Goal: Task Accomplishment & Management: Manage account settings

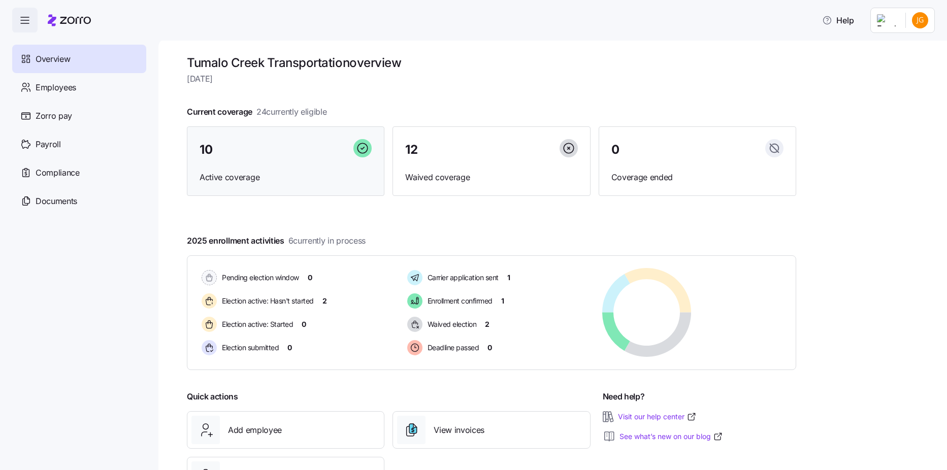
click at [267, 156] on div "10" at bounding box center [286, 150] width 172 height 22
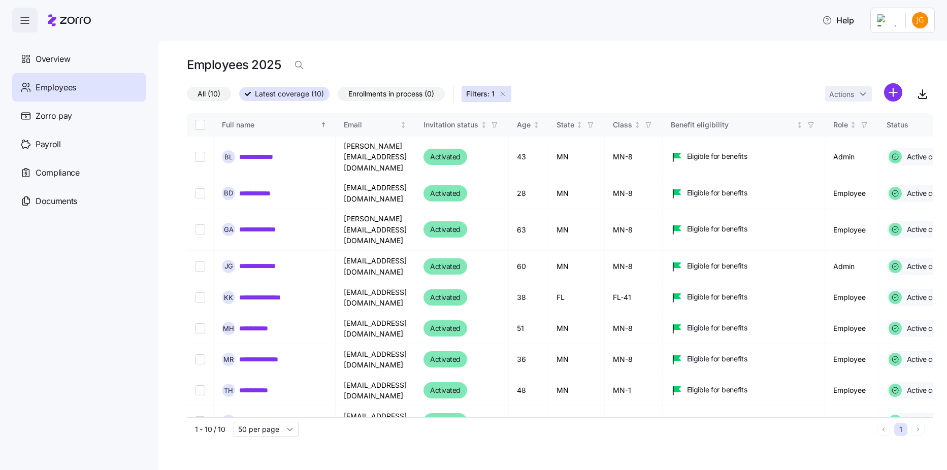
click at [504, 93] on icon "button" at bounding box center [503, 94] width 8 height 8
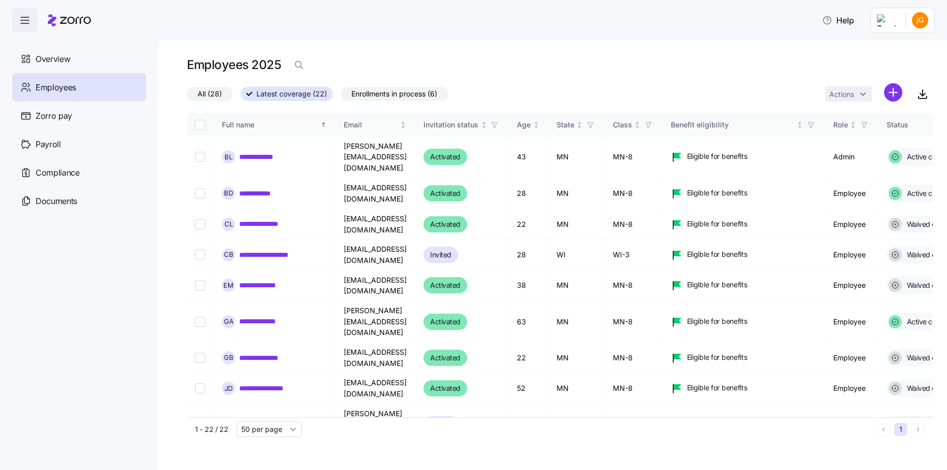
click at [370, 99] on span "Enrollments in process (6)" at bounding box center [394, 93] width 86 height 13
click at [341, 96] on input "Enrollments in process (6)" at bounding box center [341, 96] width 0 height 0
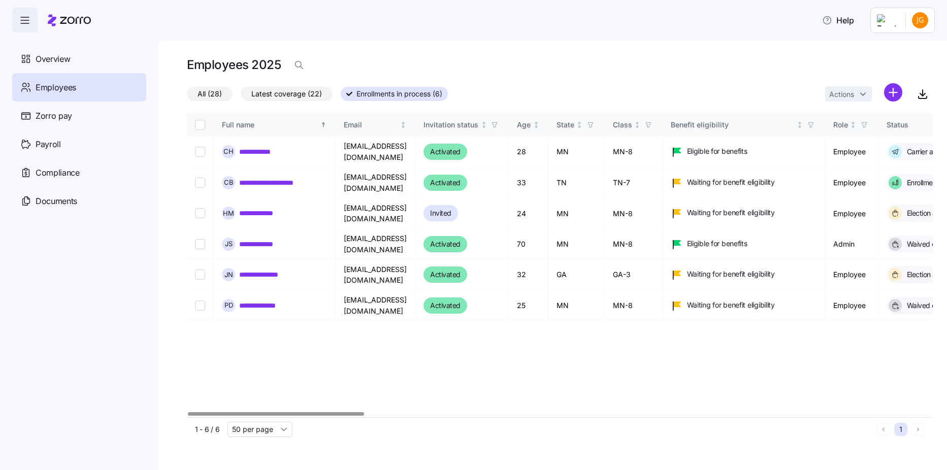
scroll to position [0, 1349]
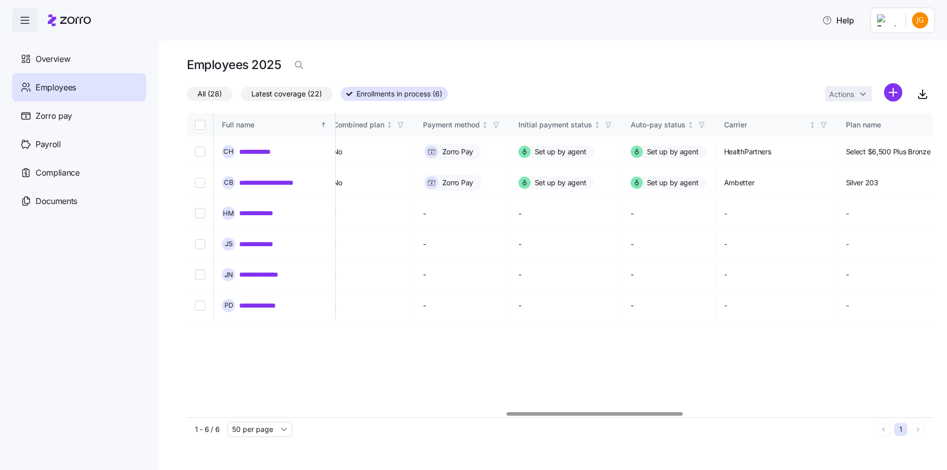
click at [595, 415] on div at bounding box center [560, 414] width 746 height 6
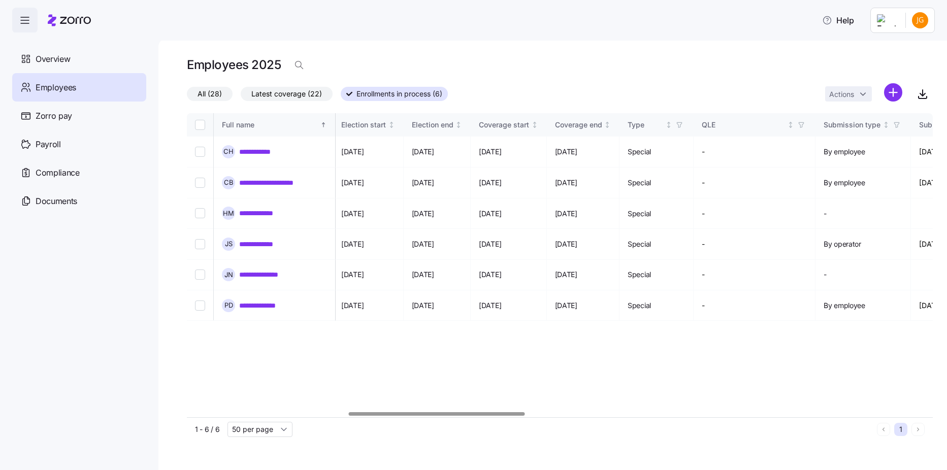
click at [437, 412] on div at bounding box center [560, 414] width 746 height 6
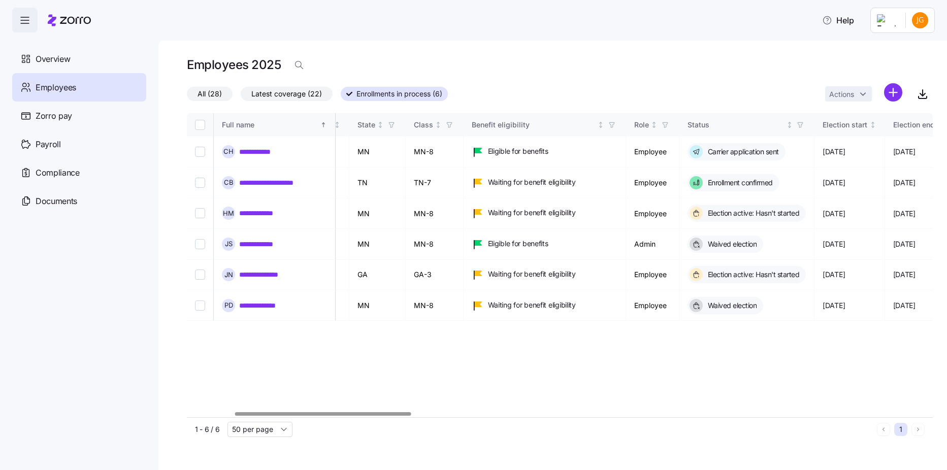
click at [323, 415] on div at bounding box center [560, 414] width 746 height 6
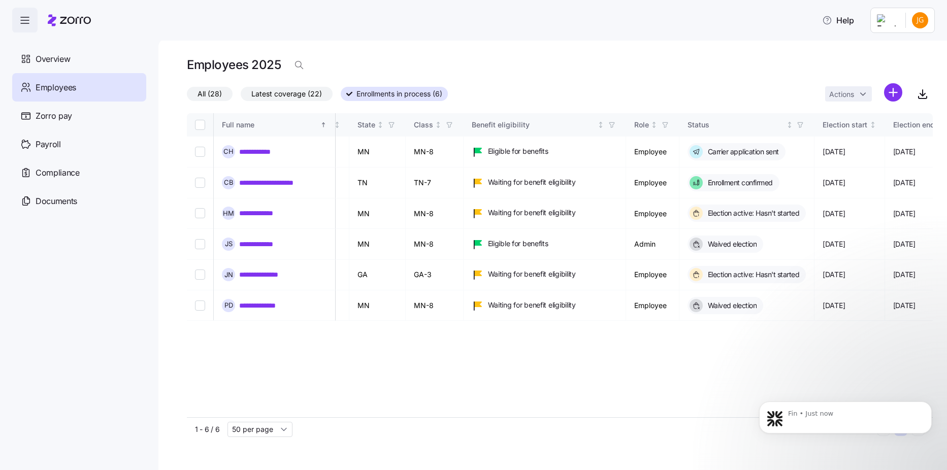
scroll to position [0, 0]
click at [878, 403] on div "Fin • Just now" at bounding box center [845, 418] width 173 height 32
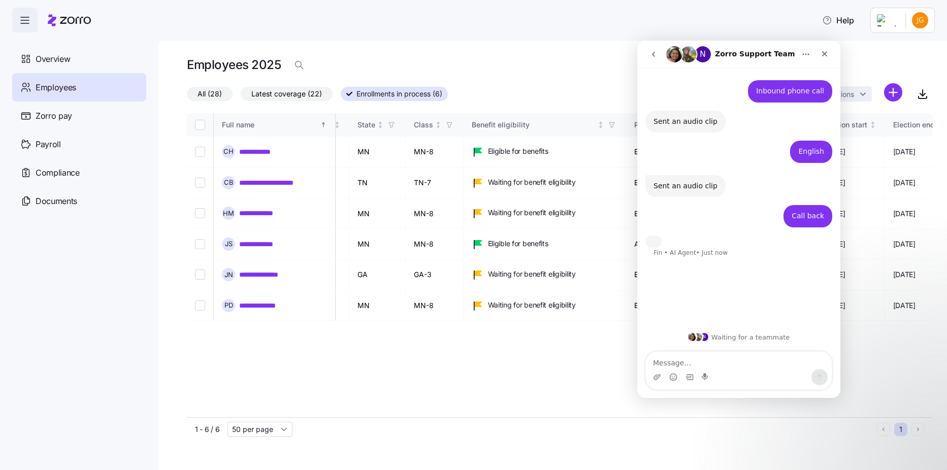
click at [722, 365] on textarea "Message…" at bounding box center [739, 360] width 186 height 17
type textarea "Yes 612.817.5969"
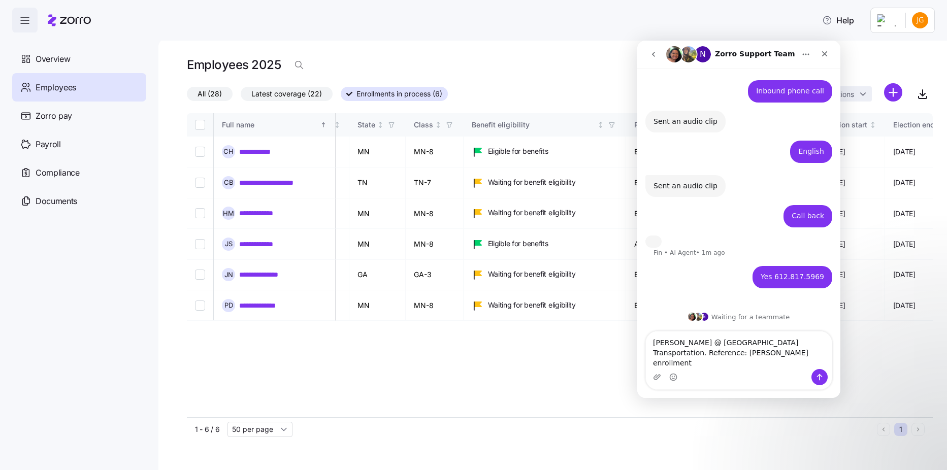
type textarea "[PERSON_NAME] @ [GEOGRAPHIC_DATA] Transportation. Reference: [PERSON_NAME] enro…"
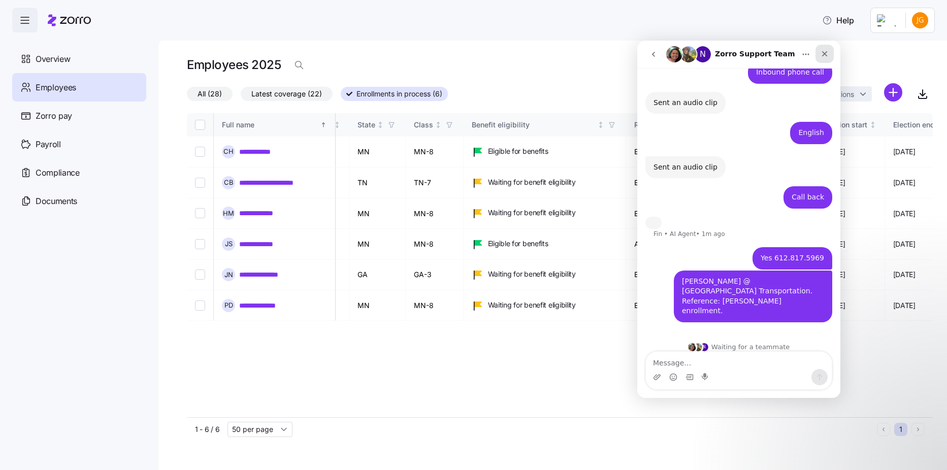
click at [820, 58] on div "Close" at bounding box center [824, 54] width 18 height 18
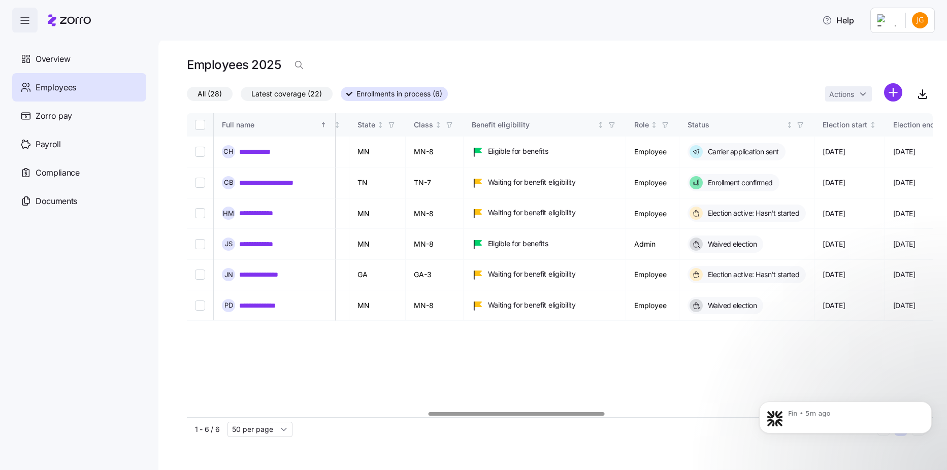
scroll to position [0, 1018]
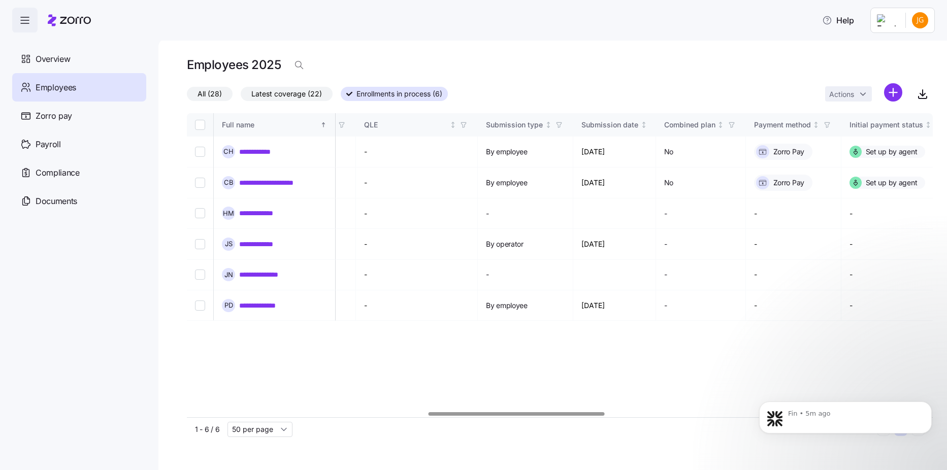
click at [516, 416] on div at bounding box center [560, 414] width 746 height 6
click at [384, 98] on span "Enrollments in process (6)" at bounding box center [399, 93] width 86 height 13
click at [341, 97] on input "Enrollments in process (6)" at bounding box center [341, 97] width 0 height 0
